Goal: Answer question/provide support

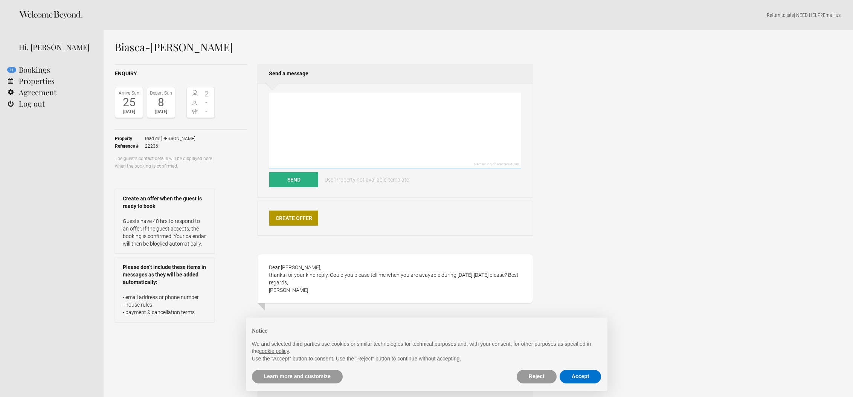
click at [480, 135] on textarea at bounding box center [395, 131] width 252 height 76
click at [449, 127] on textarea "Dear [PERSON_NAME], Thank you for your message. either from [DATE] to [DATE] of…" at bounding box center [395, 131] width 252 height 76
click at [391, 139] on textarea "Dear [PERSON_NAME], Thank you for your message. either from [DATE] to [DATE] or…" at bounding box center [395, 131] width 252 height 76
drag, startPoint x: 301, startPoint y: 127, endPoint x: 417, endPoint y: 124, distance: 115.7
click at [438, 125] on textarea "Dear [PERSON_NAME], Thank you for your message. either from [DATE] to [DATE] or…" at bounding box center [395, 131] width 252 height 76
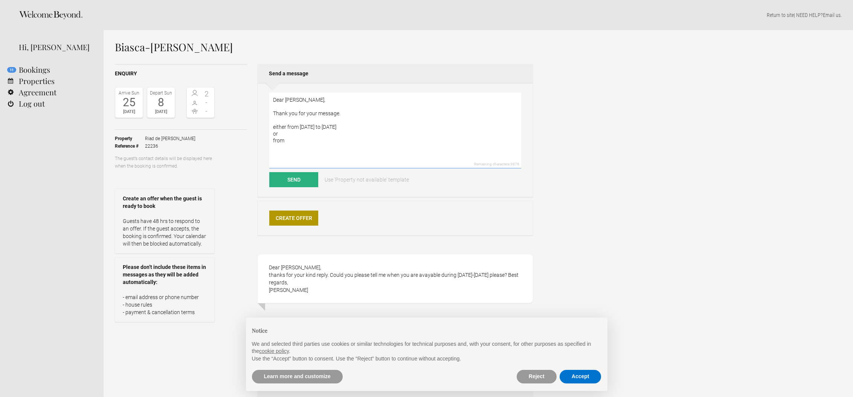
click at [299, 127] on textarea "Dear [PERSON_NAME], Thank you for your message. either from [DATE] to [DATE] or…" at bounding box center [395, 131] width 252 height 76
drag, startPoint x: 299, startPoint y: 126, endPoint x: 446, endPoint y: 125, distance: 146.1
click at [446, 125] on textarea "Dear [PERSON_NAME], Thank you for your message. either from [DATE] to [DATE] or…" at bounding box center [395, 131] width 252 height 76
click at [365, 143] on textarea "Dear [PERSON_NAME], Thank you for your message. either from [DATE] to [DATE] or…" at bounding box center [395, 131] width 252 height 76
paste textarea "[DATE] to [DATE]"
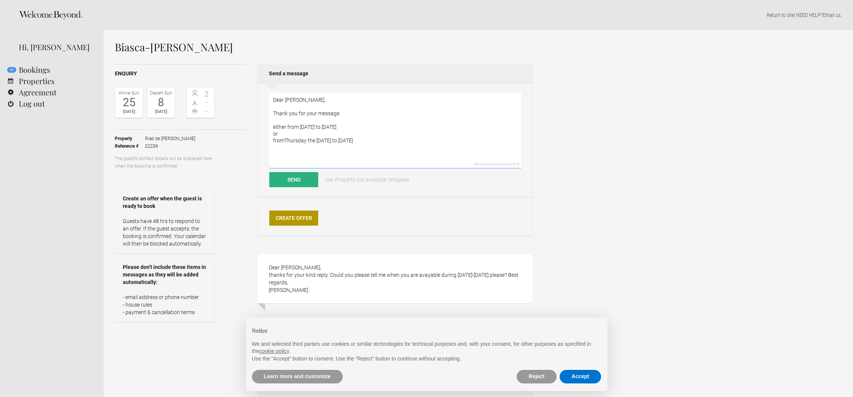
click at [285, 141] on textarea "Dear [PERSON_NAME], Thank you for your message. either from [DATE] to [DATE] or…" at bounding box center [395, 131] width 252 height 76
click at [320, 142] on textarea "Dear [PERSON_NAME], Thank you for your message. either from [DATE] to [DATE] or…" at bounding box center [395, 131] width 252 height 76
click at [322, 141] on textarea "Dear [PERSON_NAME], Thank you for your message. either from [DATE] to [DATE] or…" at bounding box center [395, 131] width 252 height 76
drag, startPoint x: 382, startPoint y: 141, endPoint x: 345, endPoint y: 140, distance: 37.3
click at [331, 140] on textarea "Dear [PERSON_NAME], Thank you for your message. either from [DATE] to [DATE] or…" at bounding box center [395, 131] width 252 height 76
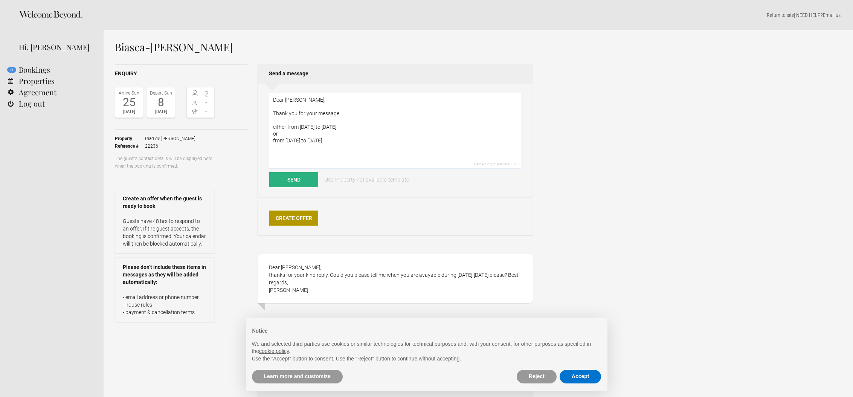
click at [353, 140] on textarea "Dear [PERSON_NAME], Thank you for your message. either from [DATE] to [DATE] or…" at bounding box center [395, 131] width 252 height 76
drag, startPoint x: 353, startPoint y: 140, endPoint x: 330, endPoint y: 140, distance: 23.0
click at [330, 140] on textarea "Dear [PERSON_NAME], Thank you for your message. either from [DATE] to [DATE] or…" at bounding box center [395, 131] width 252 height 76
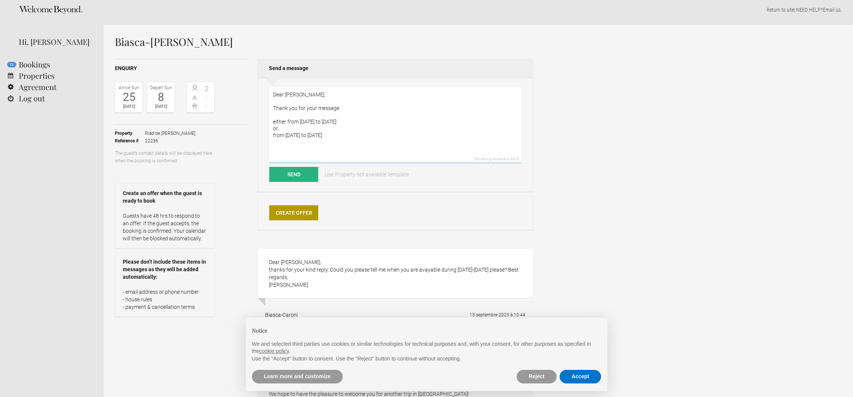
click at [368, 135] on textarea "Dear [PERSON_NAME], Thank you for your message. either from [DATE] to [DATE] or…" at bounding box center [395, 125] width 252 height 76
click at [419, 132] on textarea "Dear [PERSON_NAME], Thank you for your message. either from [DATE] to [DATE] or…" at bounding box center [395, 125] width 252 height 76
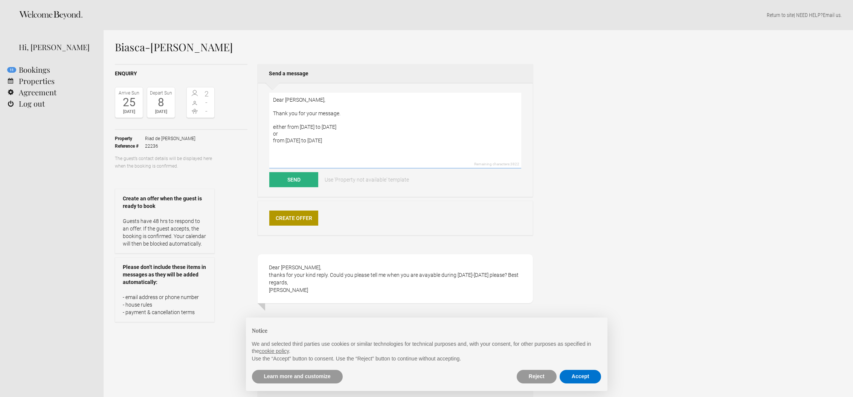
click at [456, 125] on textarea "Dear [PERSON_NAME], Thank you for your message. either from [DATE] to [DATE] or…" at bounding box center [395, 131] width 252 height 76
click at [386, 116] on textarea "Dear [PERSON_NAME], Thank you for your message. either from [DATE] to [DATE] or…" at bounding box center [395, 131] width 252 height 76
paste textarea "We are pleased to propose you the following availabilities"
click at [274, 140] on textarea "Dear [PERSON_NAME], Thank you for your message. We are pleased to propose you t…" at bounding box center [395, 131] width 252 height 76
click at [287, 135] on textarea "Dear [PERSON_NAME], Thank you for your message. We are pleased to propose you t…" at bounding box center [395, 131] width 252 height 76
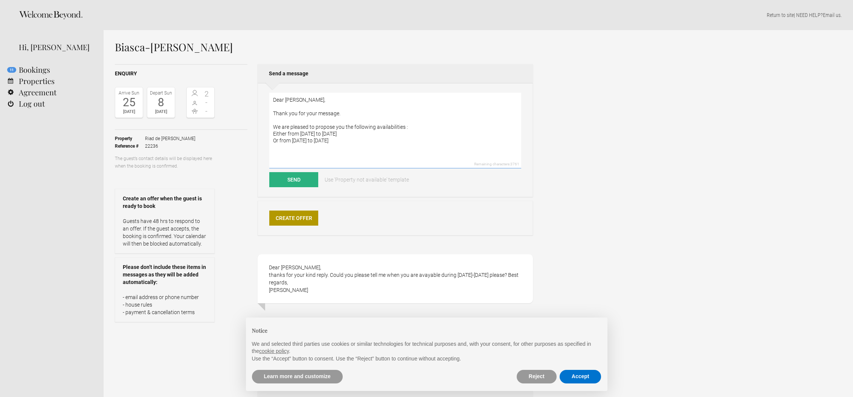
click at [435, 130] on textarea "Dear [PERSON_NAME], Thank you for your message. We are pleased to propose you t…" at bounding box center [395, 131] width 252 height 76
click at [435, 145] on textarea "Dear [PERSON_NAME], Thank you for your message. We are pleased to propose you t…" at bounding box center [395, 131] width 252 height 76
click at [335, 148] on textarea "Dear [PERSON_NAME], Thank you for your message. We are pleased to propose you t…" at bounding box center [395, 131] width 252 height 76
click at [636, 86] on div "Biasca-[PERSON_NAME] Enquiry Arrive [DATE] Depart [DATE] 2 - - Toggle booking d…" at bounding box center [478, 315] width 749 height 571
click at [337, 140] on textarea "Dear [PERSON_NAME], Thank you for your message. We are pleased to propose you t…" at bounding box center [395, 131] width 252 height 76
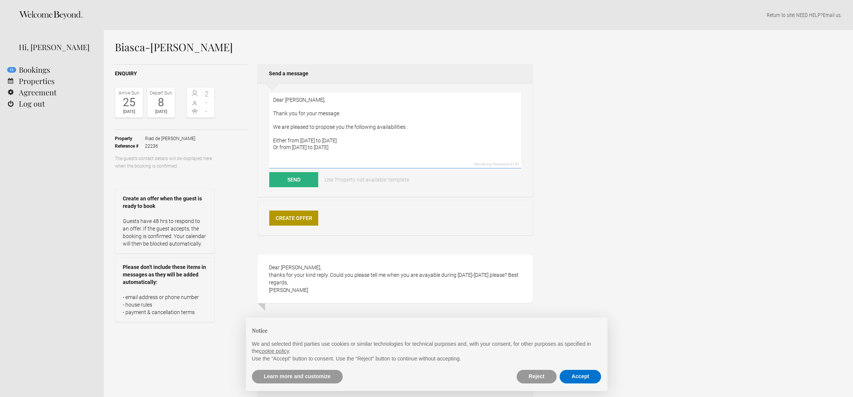
drag, startPoint x: 450, startPoint y: 140, endPoint x: 301, endPoint y: 140, distance: 148.8
click at [301, 140] on textarea "Dear [PERSON_NAME], Thank you for your message. We are pleased to propose you t…" at bounding box center [395, 131] width 252 height 76
click at [311, 152] on textarea "Dear [PERSON_NAME], Thank you for your message. We are pleased to propose you t…" at bounding box center [395, 131] width 252 height 76
drag, startPoint x: 427, startPoint y: 146, endPoint x: 412, endPoint y: 148, distance: 15.2
click at [411, 148] on textarea "Dear [PERSON_NAME], Thank you for your message. We are pleased to propose you t…" at bounding box center [395, 131] width 252 height 76
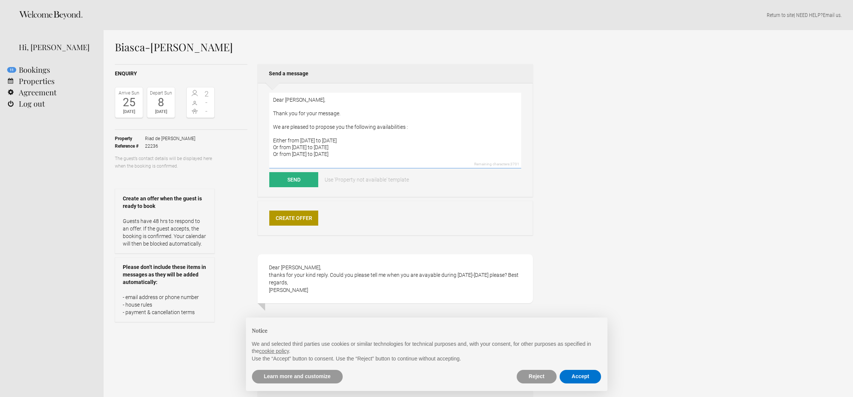
click at [353, 153] on textarea "Dear [PERSON_NAME], Thank you for your message. We are pleased to propose you t…" at bounding box center [395, 131] width 252 height 76
click at [433, 150] on textarea "Dear [PERSON_NAME], Thank you for your message. We are pleased to propose you t…" at bounding box center [395, 131] width 252 height 76
click at [404, 127] on textarea "Dear [PERSON_NAME], Thank you for your message. We are pleased to propose you t…" at bounding box center [395, 131] width 252 height 76
click at [285, 141] on textarea "Dear [PERSON_NAME], Thank you for your message. We are pleased to propose you t…" at bounding box center [395, 131] width 252 height 76
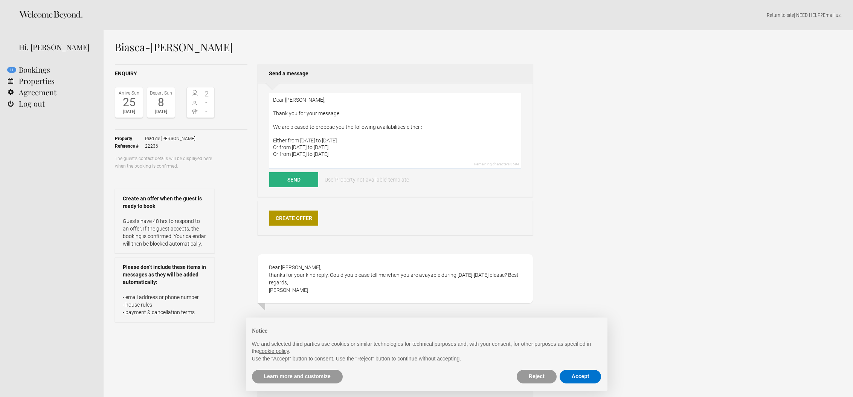
click at [285, 141] on textarea "Dear [PERSON_NAME], Thank you for your message. We are pleased to propose you t…" at bounding box center [395, 131] width 252 height 76
click at [438, 151] on textarea "Dear [PERSON_NAME], Thank you for your message. We are pleased to propose you t…" at bounding box center [395, 131] width 252 height 76
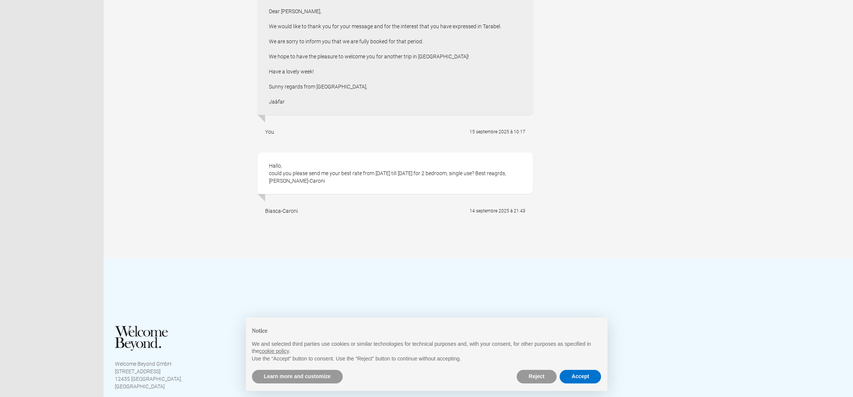
scroll to position [352, 0]
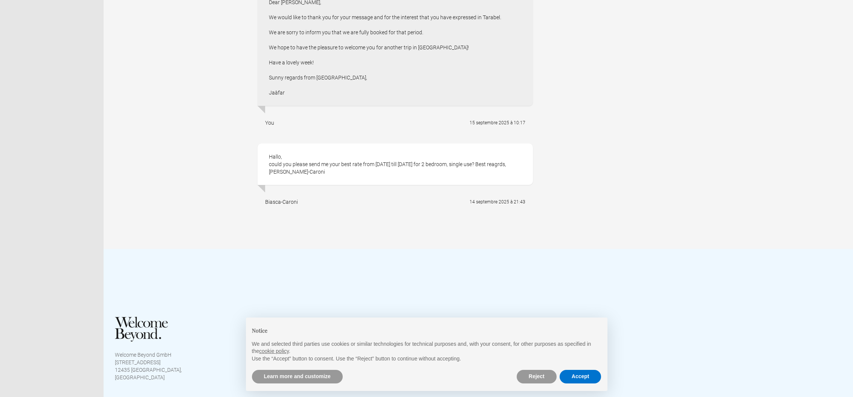
click at [435, 130] on div "You 15 septembre 2025 à 10:17" at bounding box center [395, 122] width 275 height 19
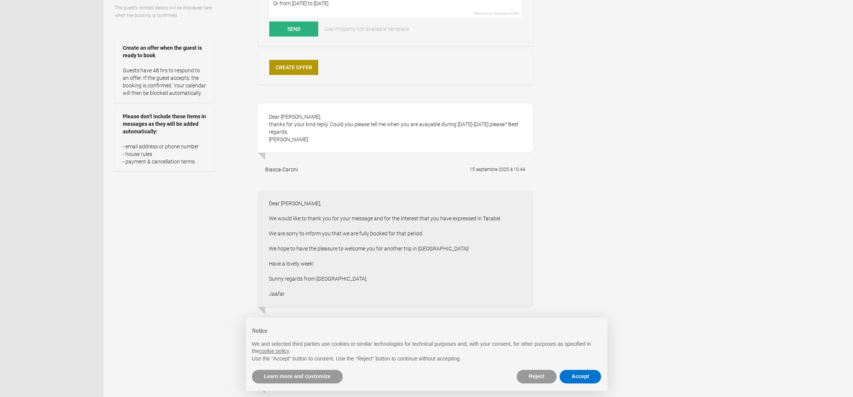
scroll to position [0, 0]
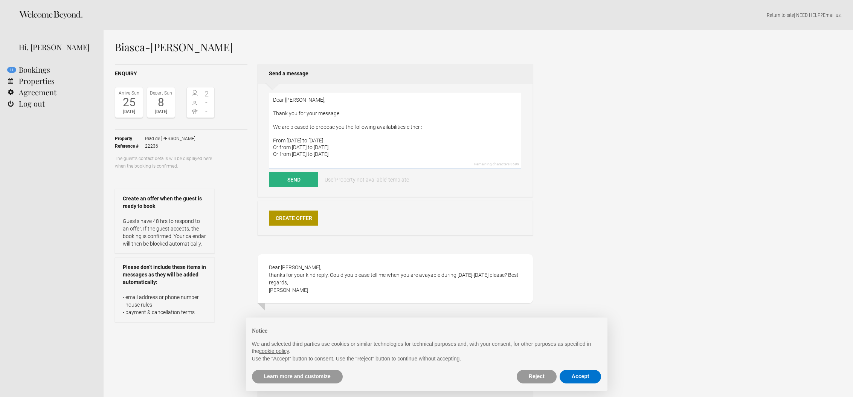
click at [432, 146] on textarea "Dear [PERSON_NAME], Thank you for your message. We are pleased to propose you t…" at bounding box center [395, 131] width 252 height 76
paste textarea "- 1 room at the nightly rate of 3190 DH (around 290€) - 1 deluxe room at the ni…"
drag, startPoint x: 432, startPoint y: 108, endPoint x: 261, endPoint y: 94, distance: 171.9
click at [261, 94] on div "Dear [PERSON_NAME], Thank you for your message. We are pleased to propose you t…" at bounding box center [395, 140] width 275 height 114
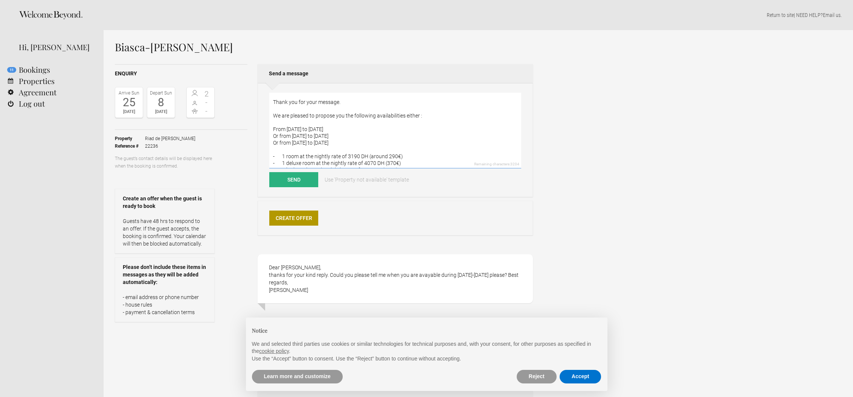
scroll to position [0, 0]
click at [390, 139] on textarea "Dear [PERSON_NAME], Thank you for your message. We are pleased to propose you t…" at bounding box center [395, 131] width 252 height 76
click at [415, 148] on textarea "Dear [PERSON_NAME], Thank you for your message. We are pleased to propose you t…" at bounding box center [395, 131] width 252 height 76
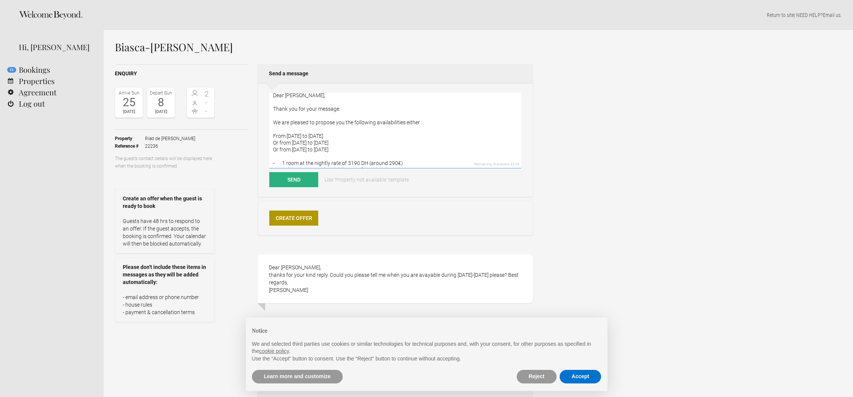
click at [411, 121] on textarea "Dear [PERSON_NAME], Thank you for your message. We are pleased to propose you t…" at bounding box center [395, 131] width 252 height 76
click at [410, 121] on textarea "Dear [PERSON_NAME], Thank you for your message. We are pleased to propose you t…" at bounding box center [395, 131] width 252 height 76
click at [273, 136] on textarea "Dear [PERSON_NAME], Thank you for your message. We are pleased to propose you t…" at bounding box center [395, 131] width 252 height 76
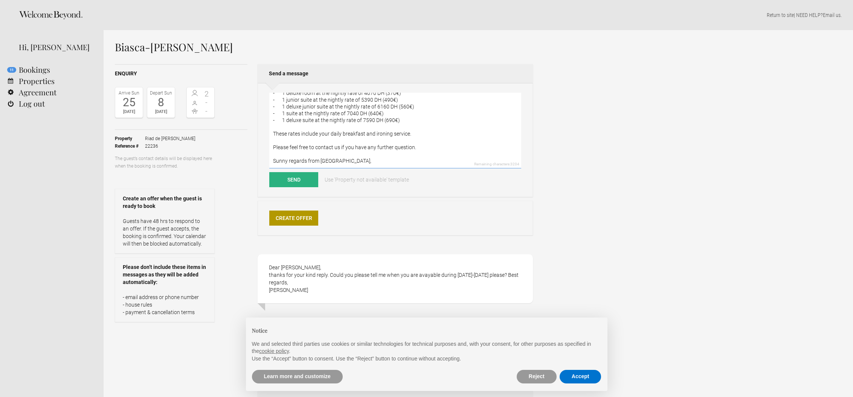
scroll to position [102, 0]
drag, startPoint x: 349, startPoint y: 141, endPoint x: 269, endPoint y: 142, distance: 80.6
click at [264, 143] on div "Dear [PERSON_NAME], Thank you for your message. We are pleased to propose you t…" at bounding box center [395, 140] width 275 height 114
click at [343, 137] on textarea "Dear [PERSON_NAME], Thank you for your message. We are pleased to propose you t…" at bounding box center [395, 131] width 252 height 76
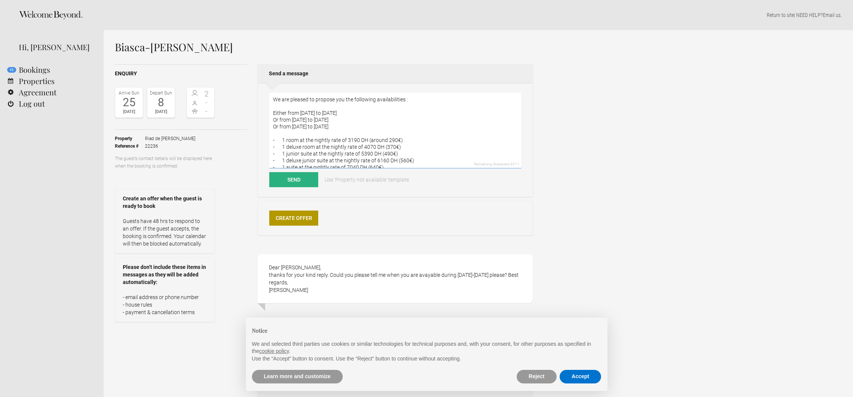
scroll to position [6, 0]
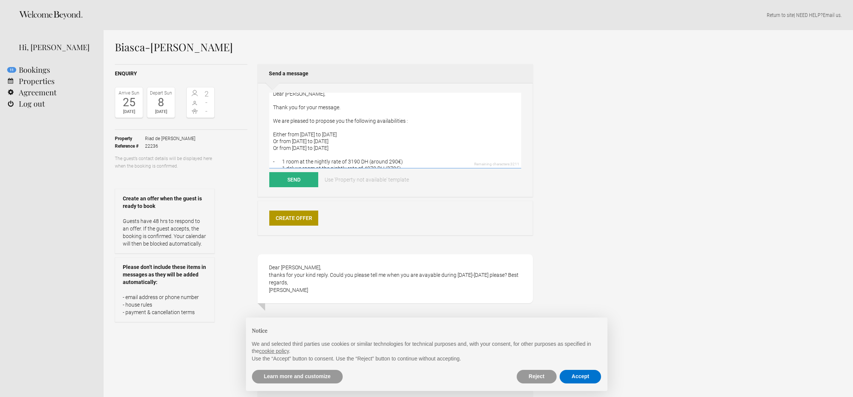
drag, startPoint x: 416, startPoint y: 108, endPoint x: 267, endPoint y: 157, distance: 156.7
click at [267, 157] on div "Dear [PERSON_NAME], Thank you for your message. We are pleased to propose you t…" at bounding box center [395, 140] width 275 height 114
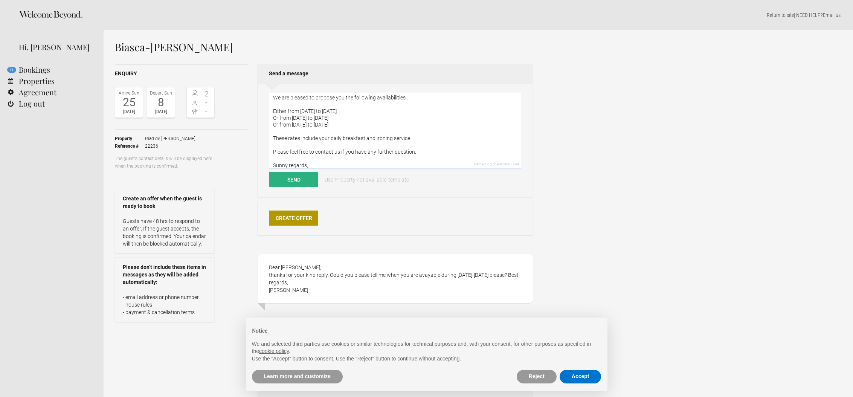
scroll to position [31, 0]
drag, startPoint x: 425, startPoint y: 140, endPoint x: 255, endPoint y: 137, distance: 169.5
click at [255, 136] on div "Enquiry Arrive [DATE] Depart [DATE] 2 - - Toggle booking details Property Riad …" at bounding box center [324, 332] width 418 height 537
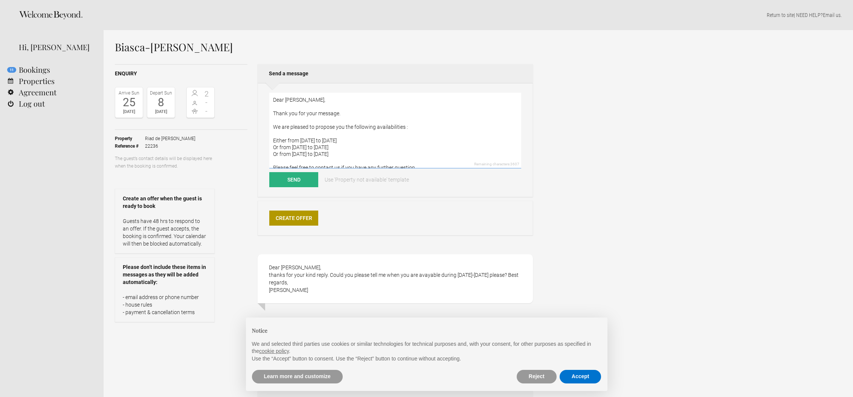
scroll to position [54, 0]
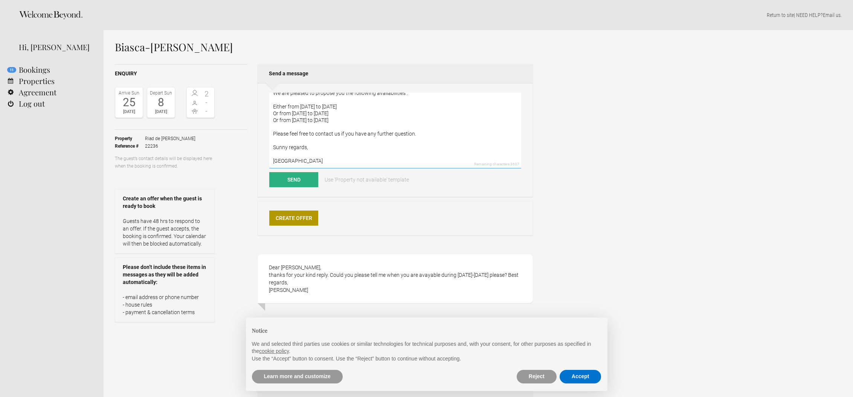
click at [316, 156] on textarea "Dear [PERSON_NAME], Thank you for your message. We are pleased to propose you t…" at bounding box center [395, 131] width 252 height 76
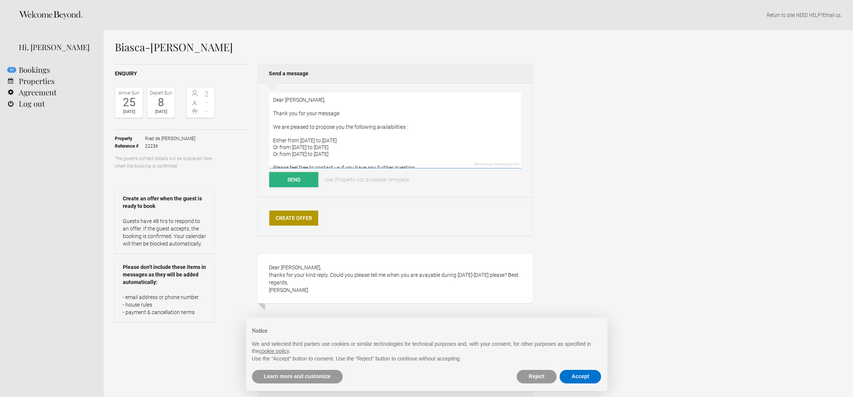
type textarea "Dear [PERSON_NAME], Thank you for your message. We are pleased to propose you t…"
click at [305, 176] on button "Send" at bounding box center [293, 179] width 49 height 15
